Goal: Task Accomplishment & Management: Manage account settings

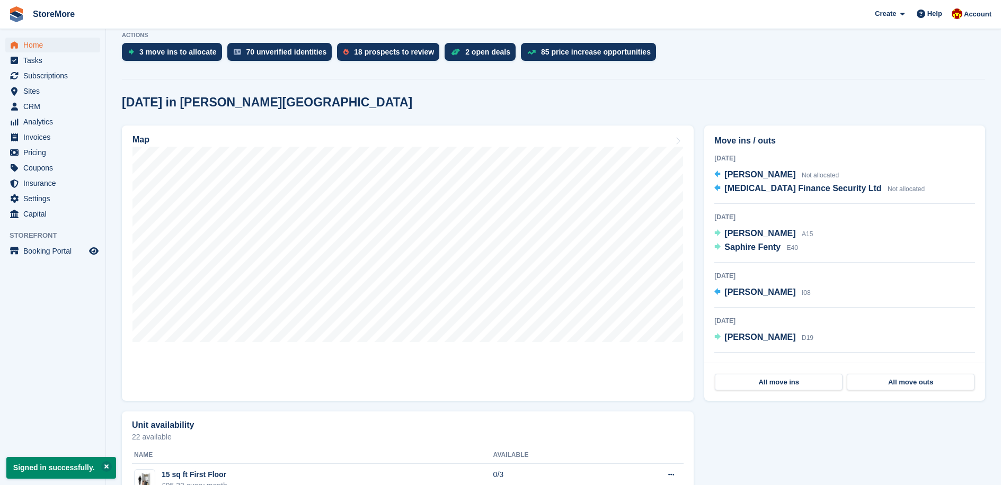
scroll to position [265, 0]
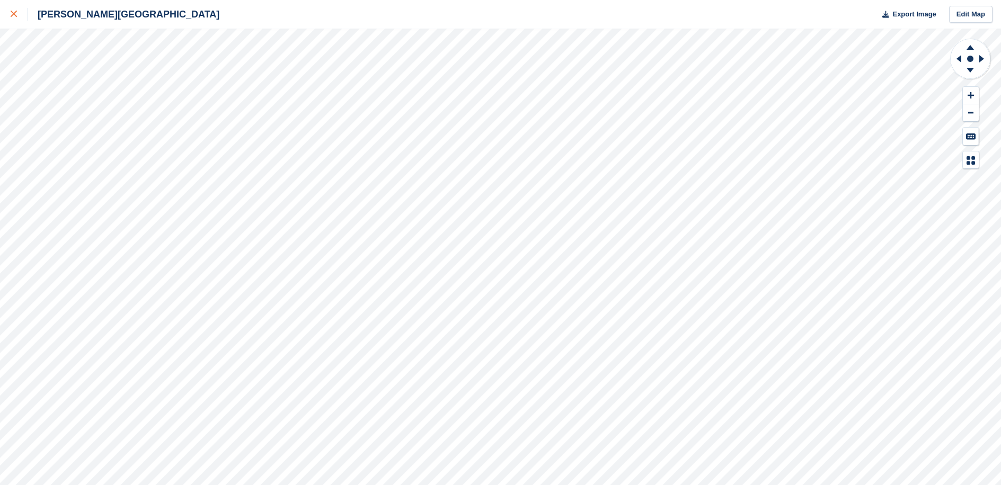
click at [19, 21] on link at bounding box center [14, 14] width 28 height 29
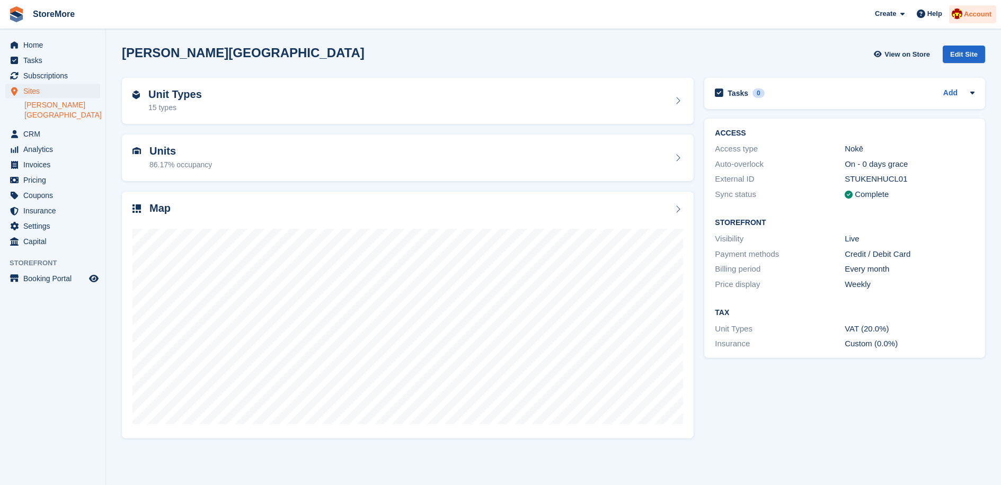
click at [972, 20] on div "Account" at bounding box center [972, 14] width 47 height 19
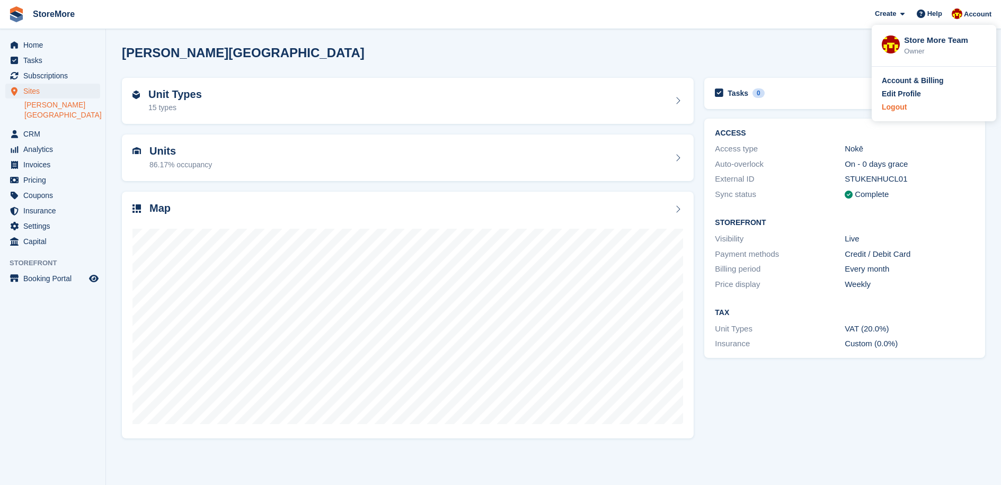
click at [894, 105] on div "Logout" at bounding box center [894, 107] width 25 height 11
